Goal: Task Accomplishment & Management: Manage account settings

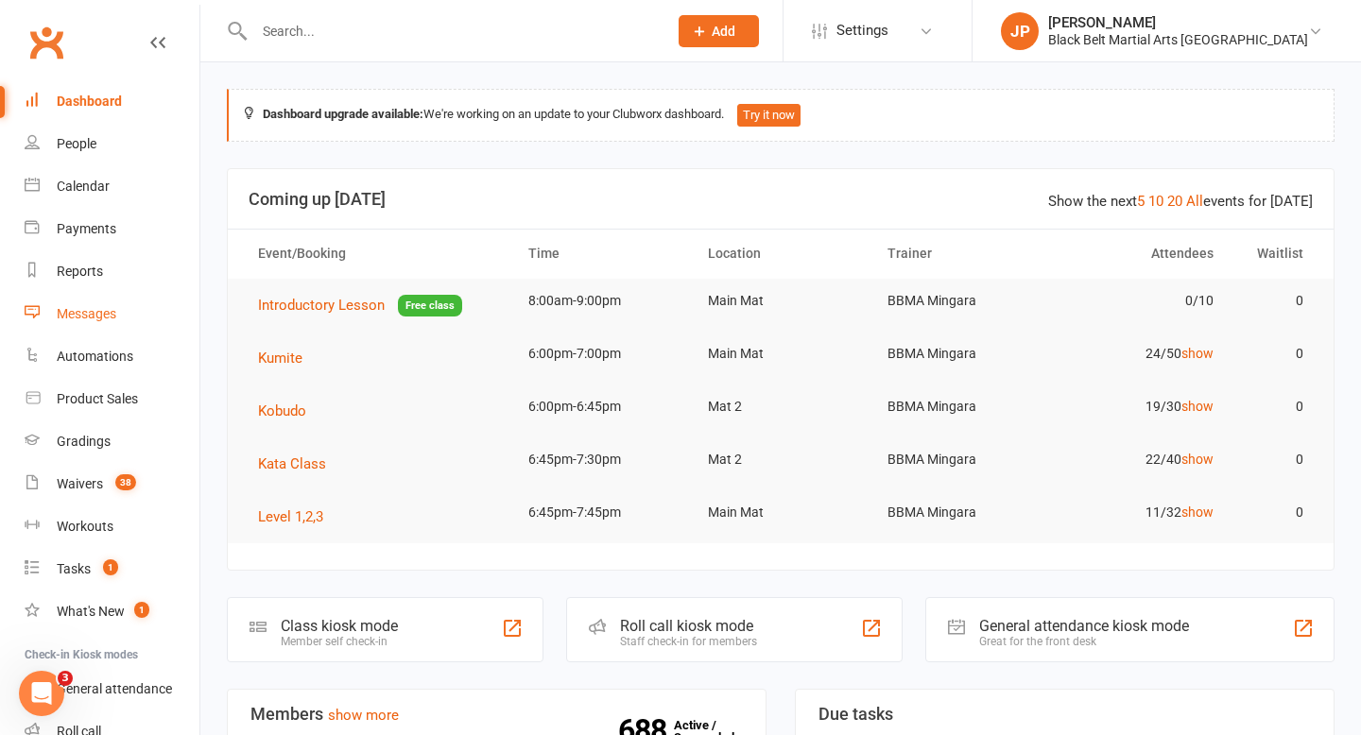
click at [107, 308] on div "Messages" at bounding box center [87, 313] width 60 height 15
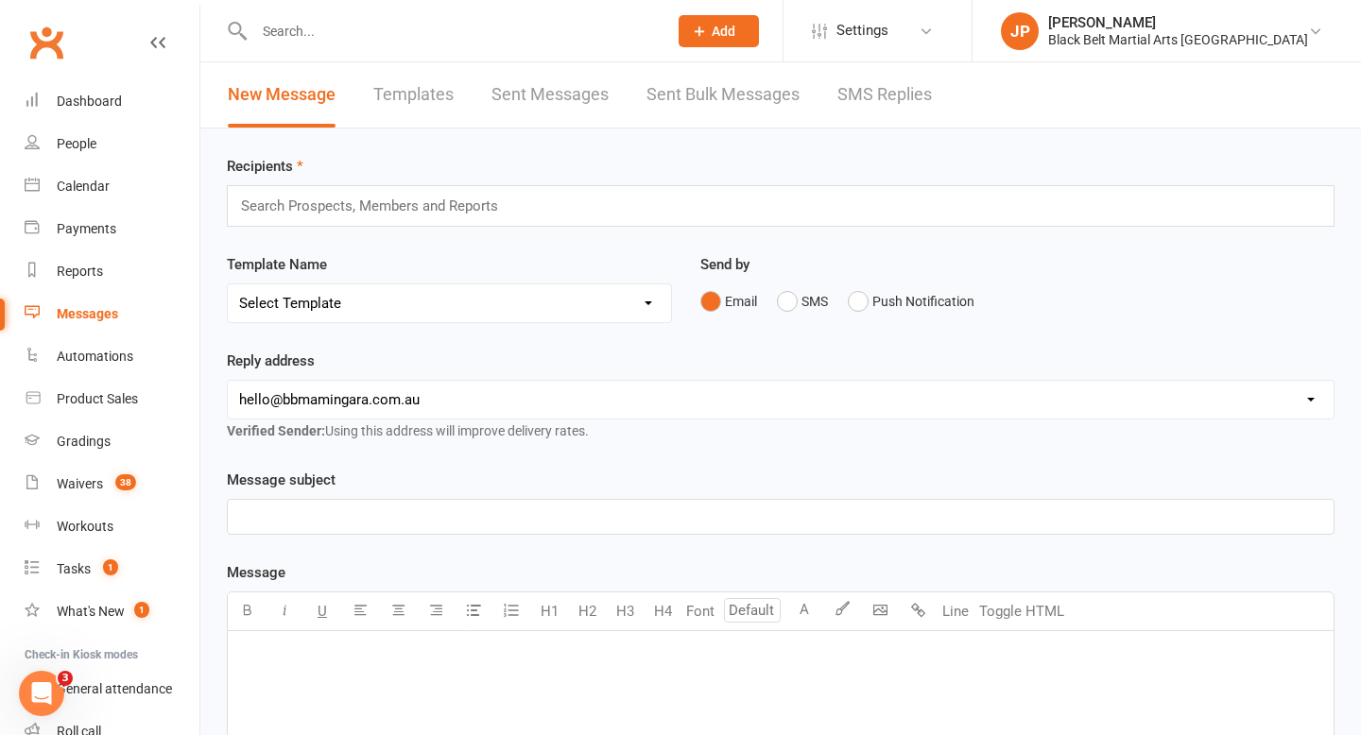
click at [870, 90] on link "SMS Replies" at bounding box center [884, 94] width 95 height 65
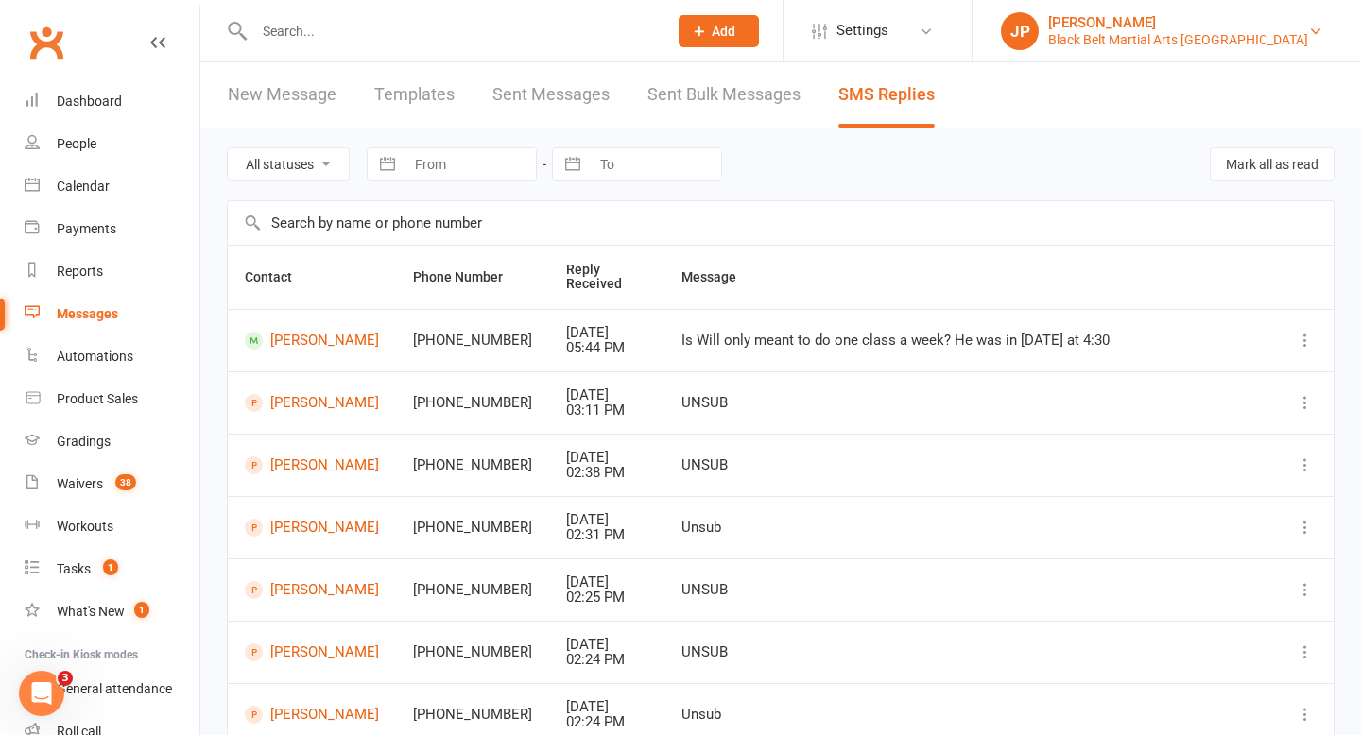
click at [1149, 35] on div "Black Belt Martial Arts [GEOGRAPHIC_DATA]" at bounding box center [1178, 39] width 260 height 17
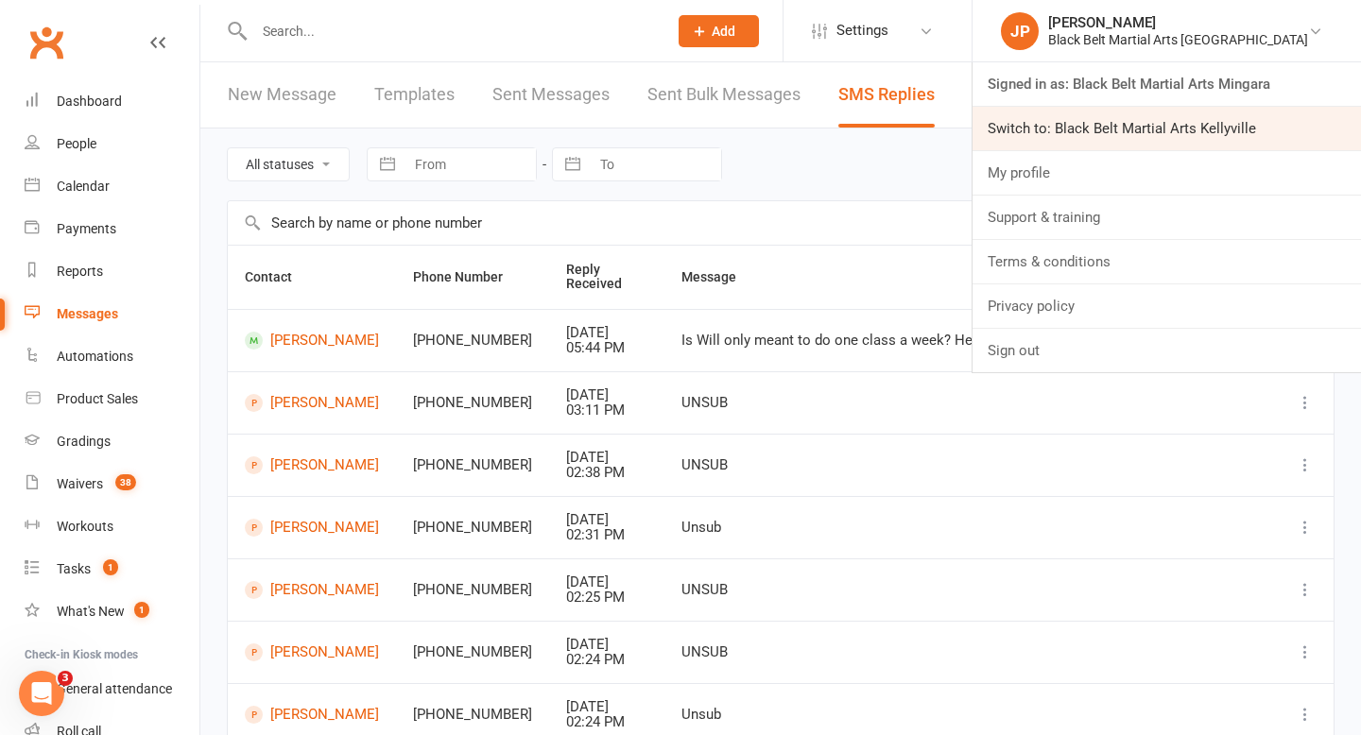
click at [1175, 123] on link "Switch to: Black Belt Martial Arts Kellyville" at bounding box center [1166, 128] width 388 height 43
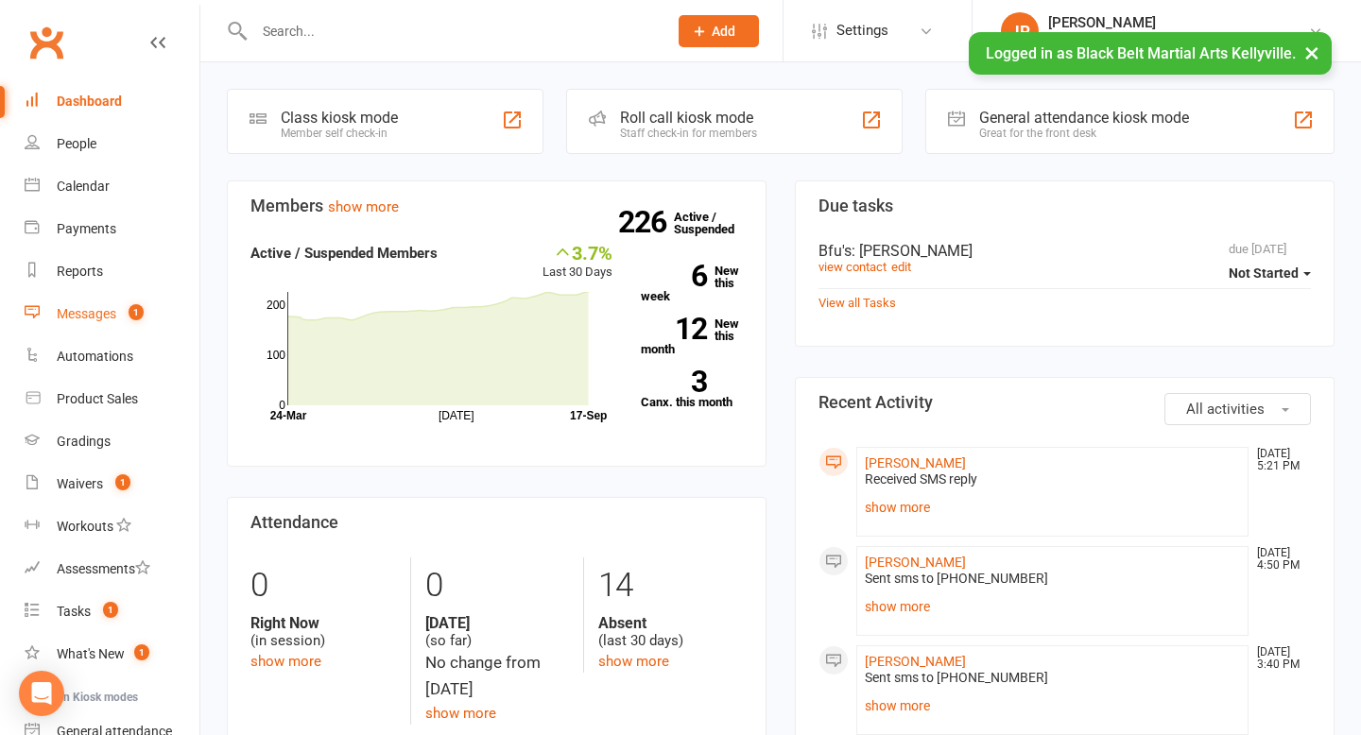
click at [101, 317] on div "Messages" at bounding box center [87, 313] width 60 height 15
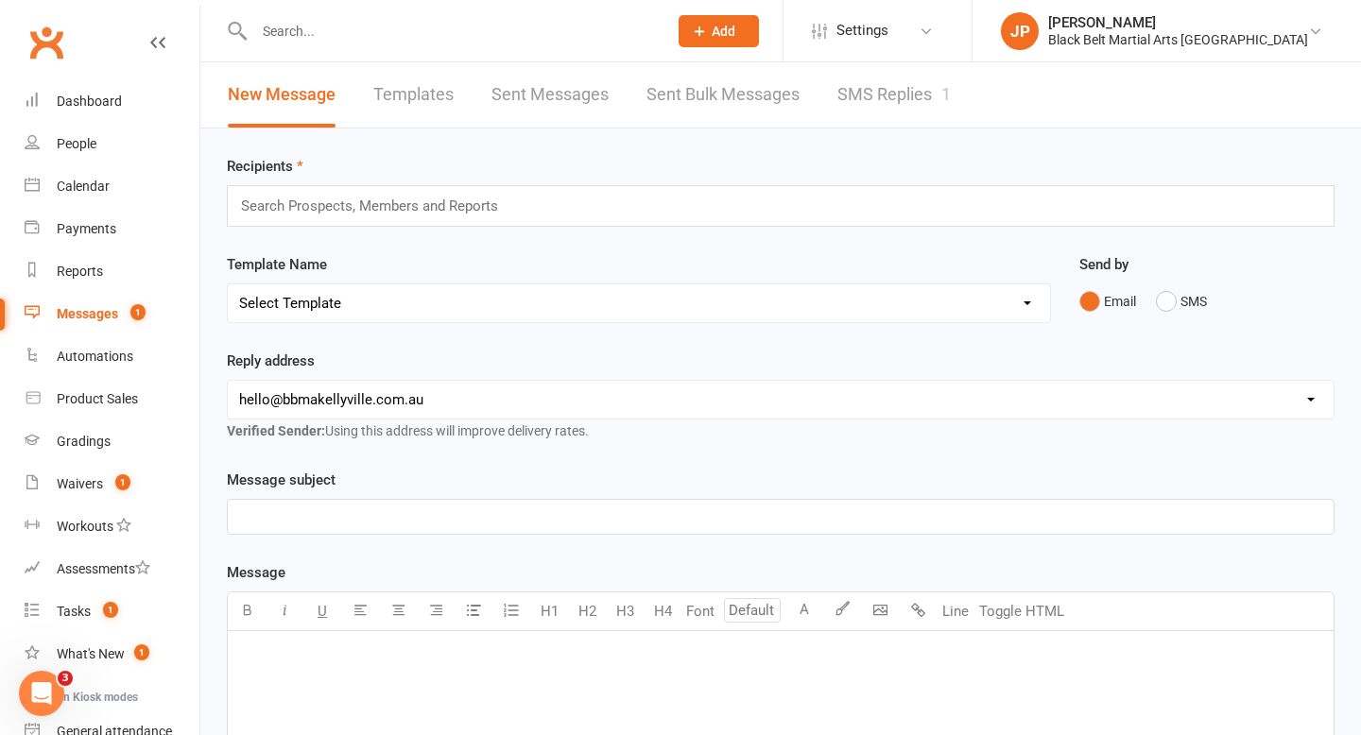
click at [880, 106] on link "SMS Replies 1" at bounding box center [893, 94] width 113 height 65
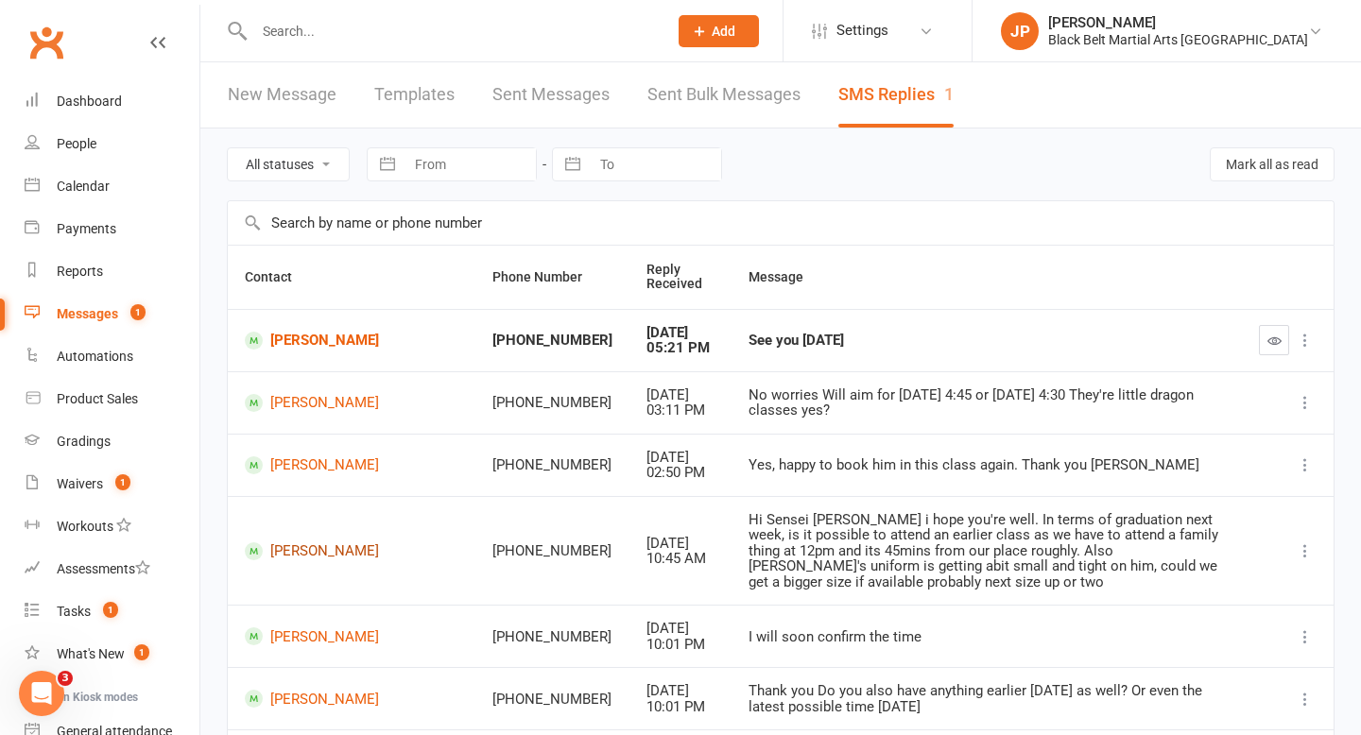
click at [316, 552] on link "[PERSON_NAME]" at bounding box center [352, 551] width 214 height 18
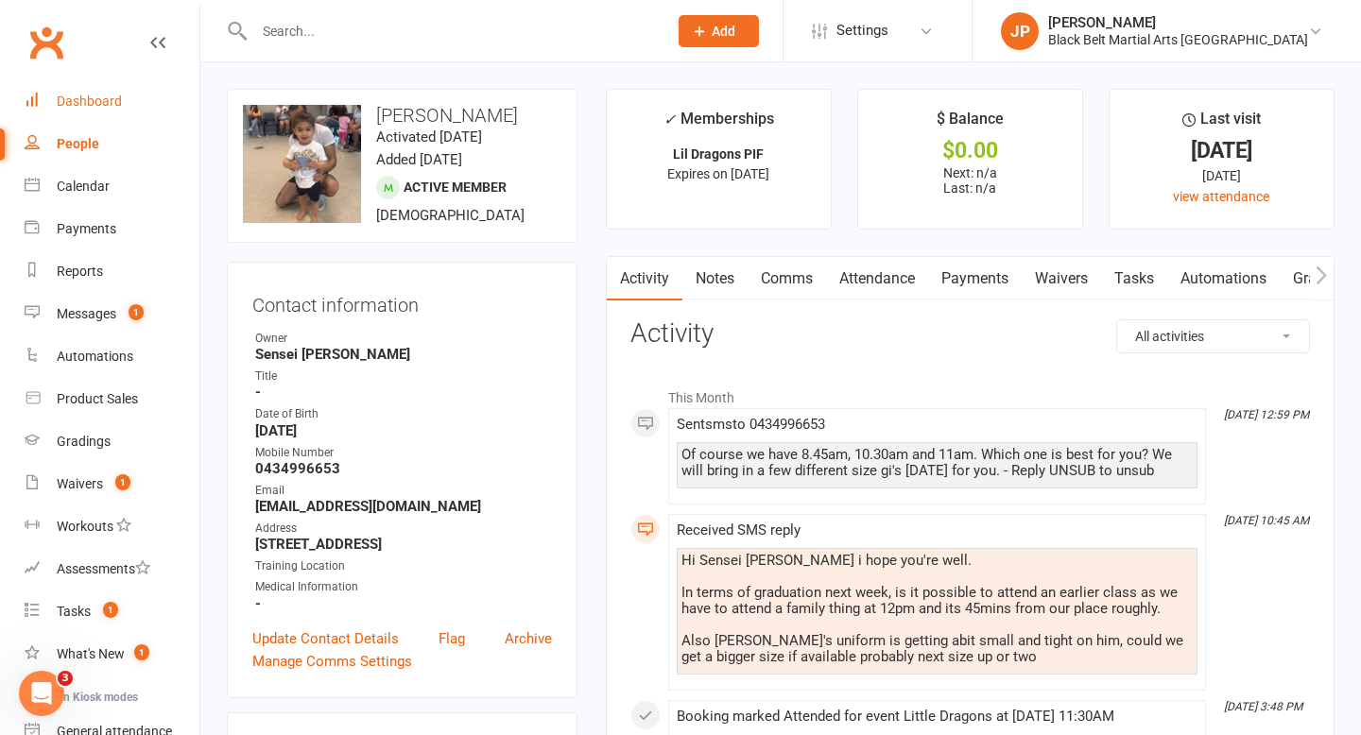
click at [91, 106] on div "Dashboard" at bounding box center [89, 101] width 65 height 15
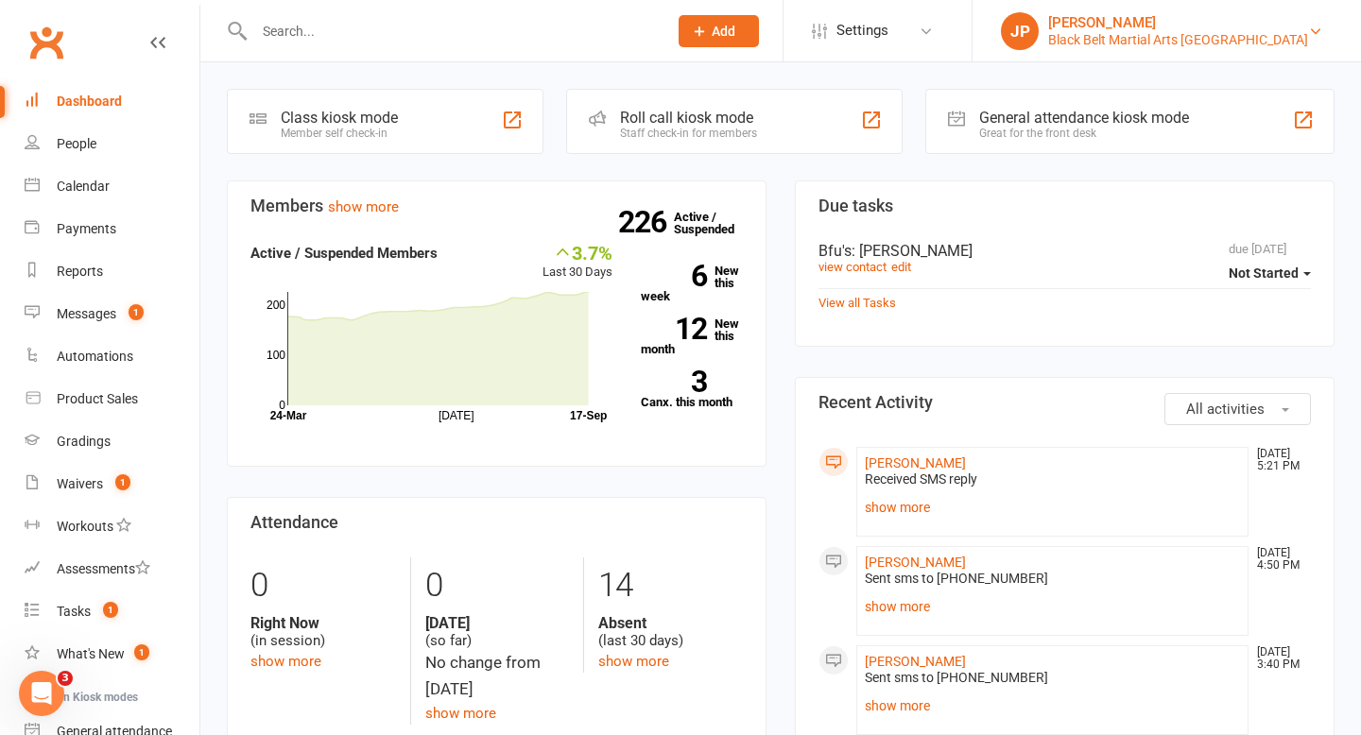
click at [1141, 20] on div "[PERSON_NAME]" at bounding box center [1178, 22] width 260 height 17
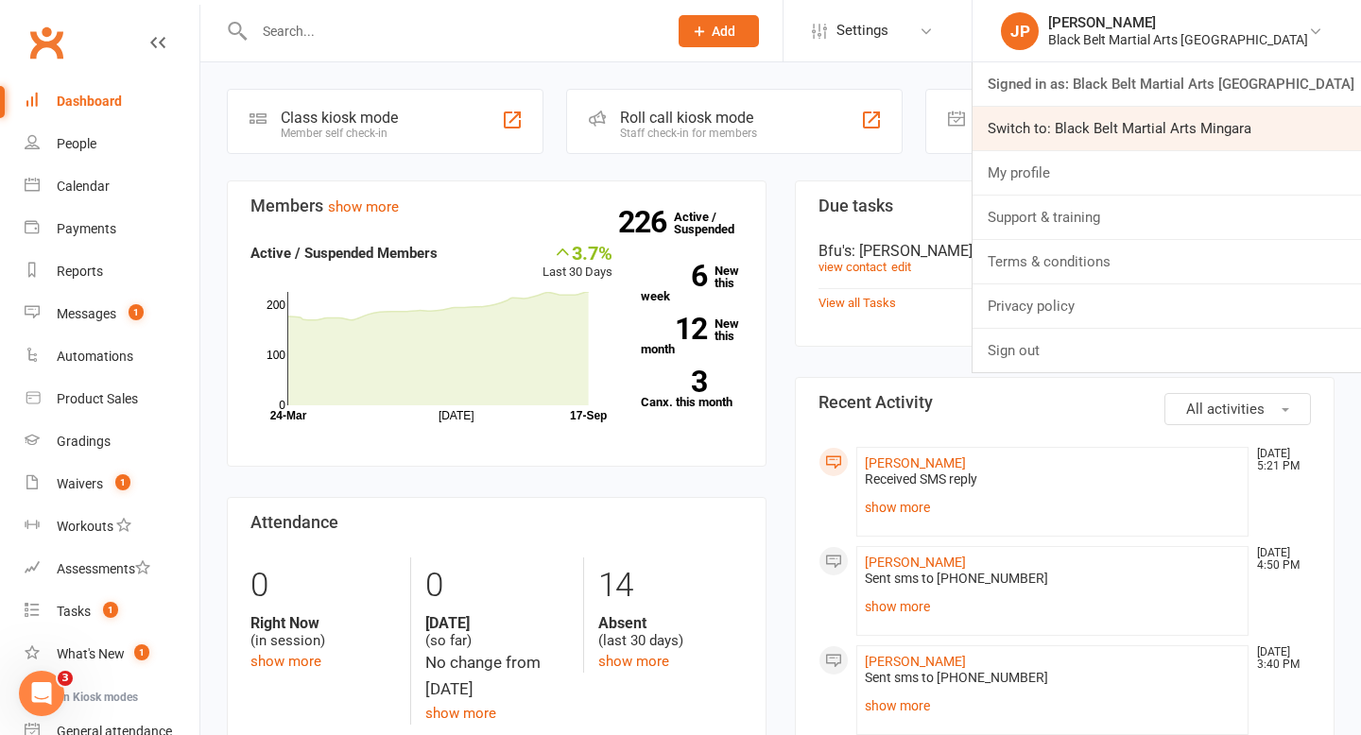
click at [1160, 135] on link "Switch to: Black Belt Martial Arts Mingara" at bounding box center [1166, 128] width 388 height 43
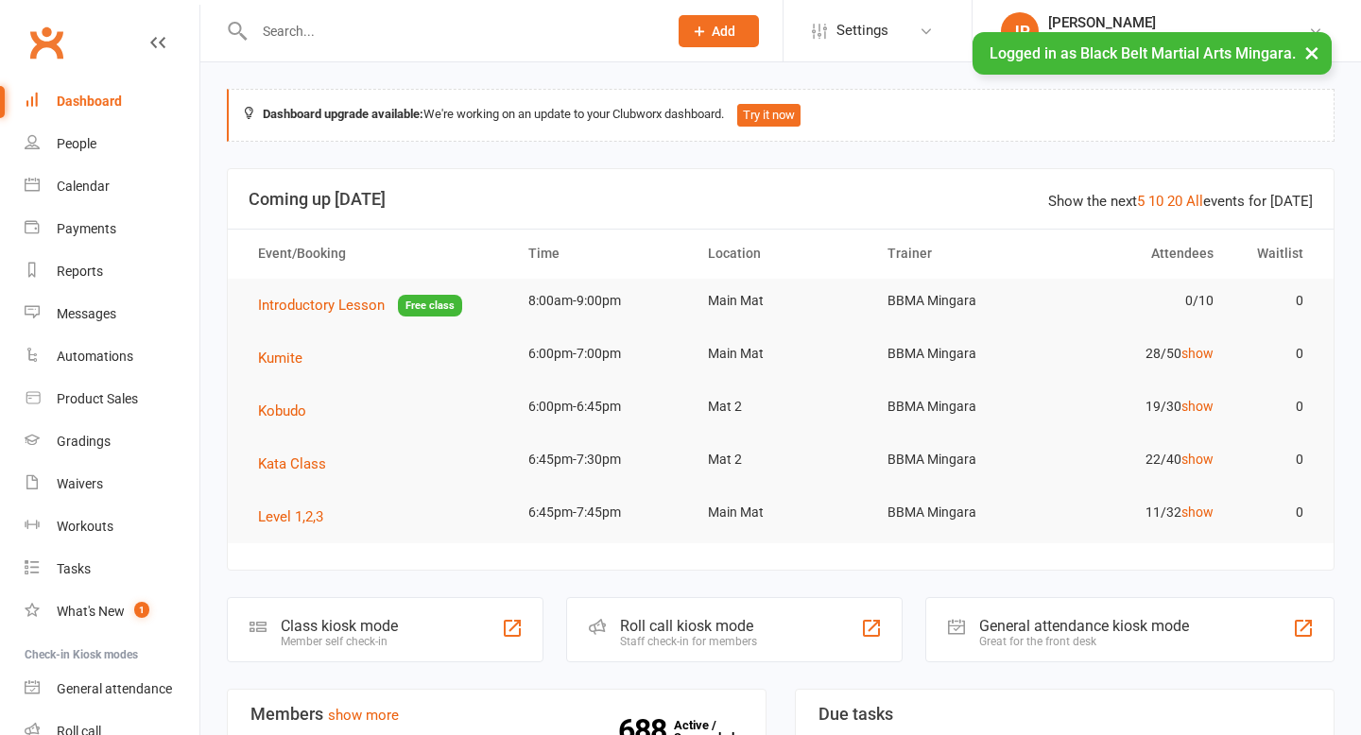
click at [312, 29] on input "text" at bounding box center [451, 31] width 405 height 26
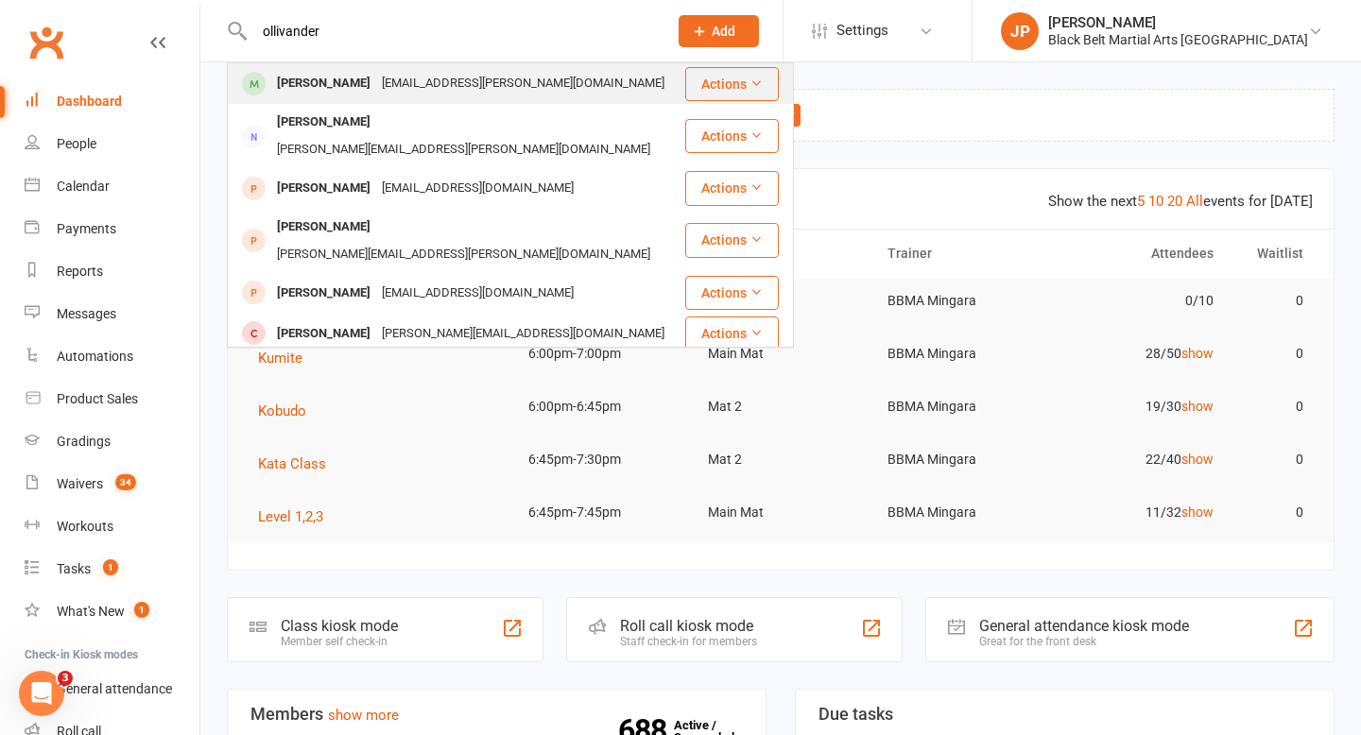
type input "ollivander"
click at [297, 67] on div "Ollivander Smith [EMAIL_ADDRESS][PERSON_NAME][DOMAIN_NAME]" at bounding box center [456, 83] width 455 height 39
